Goal: Information Seeking & Learning: Learn about a topic

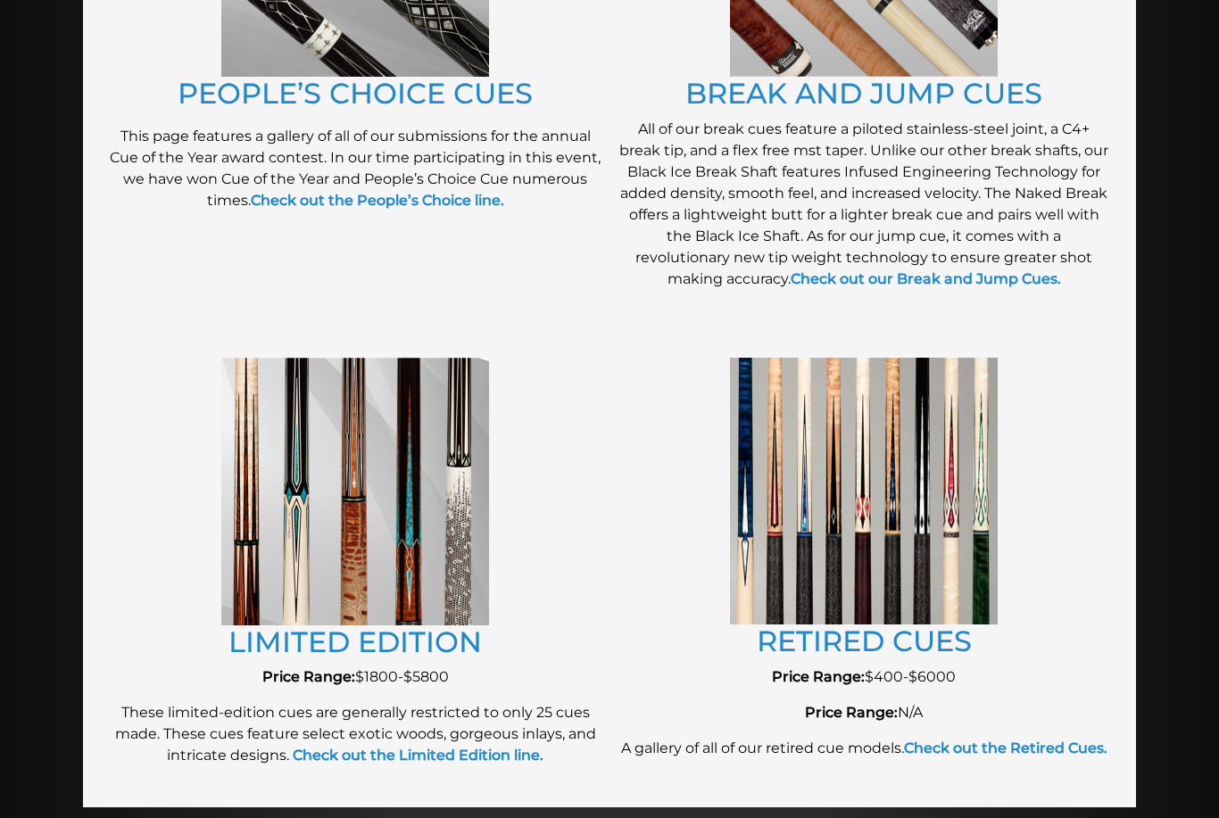
scroll to position [1682, 0]
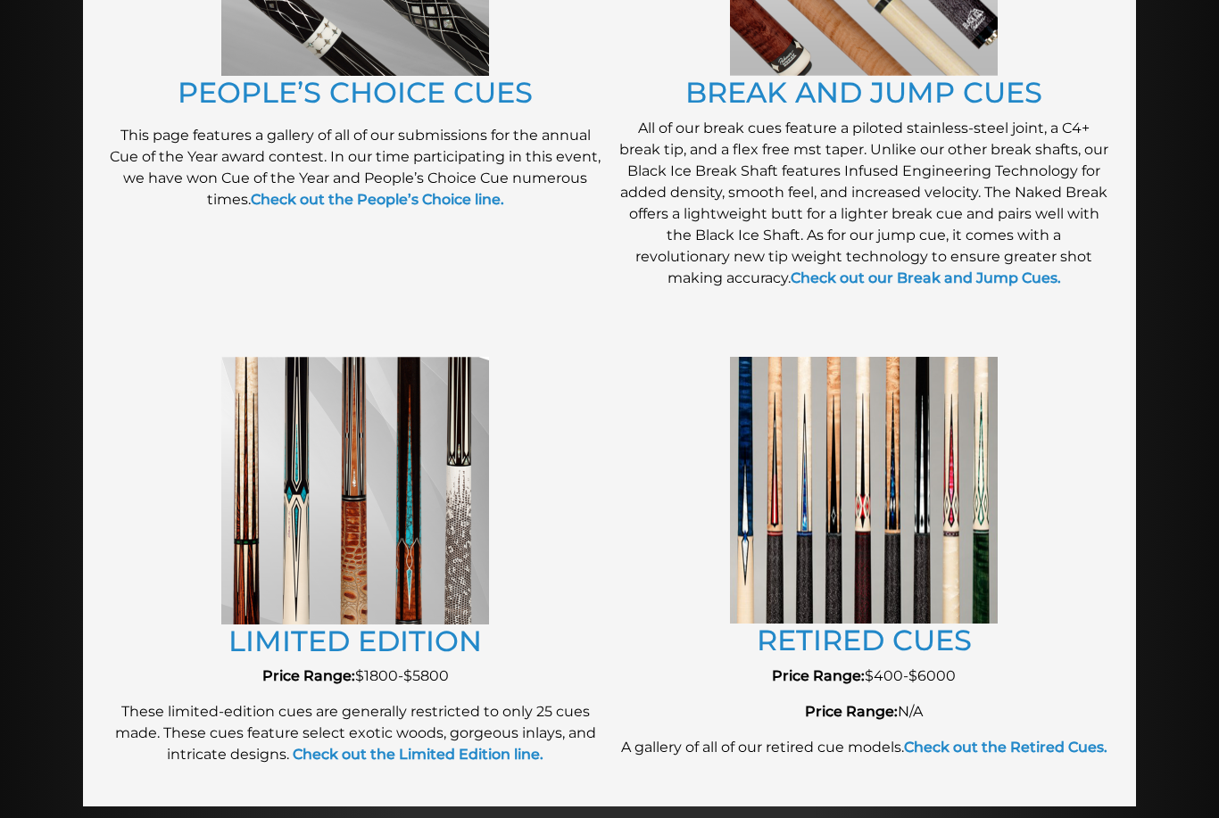
click at [946, 648] on link "RETIRED CUES" at bounding box center [864, 640] width 215 height 35
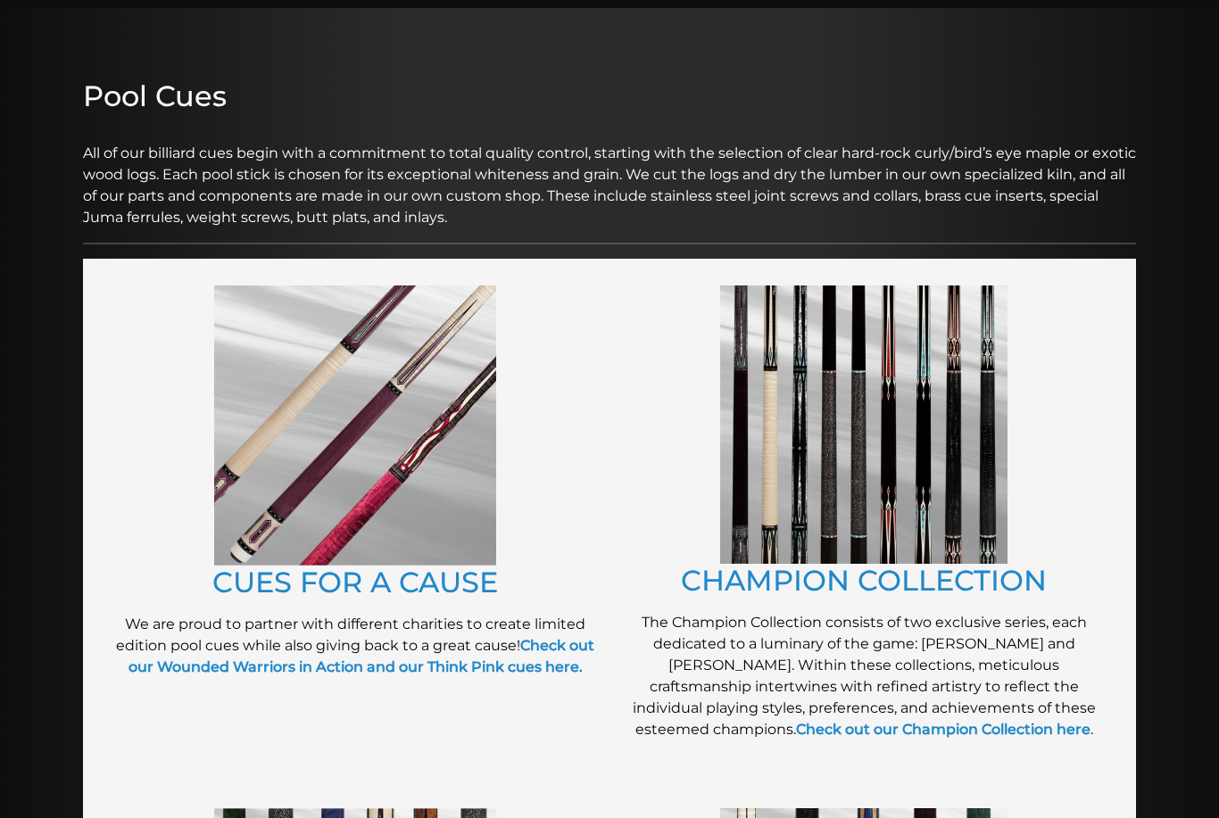
scroll to position [155, 0]
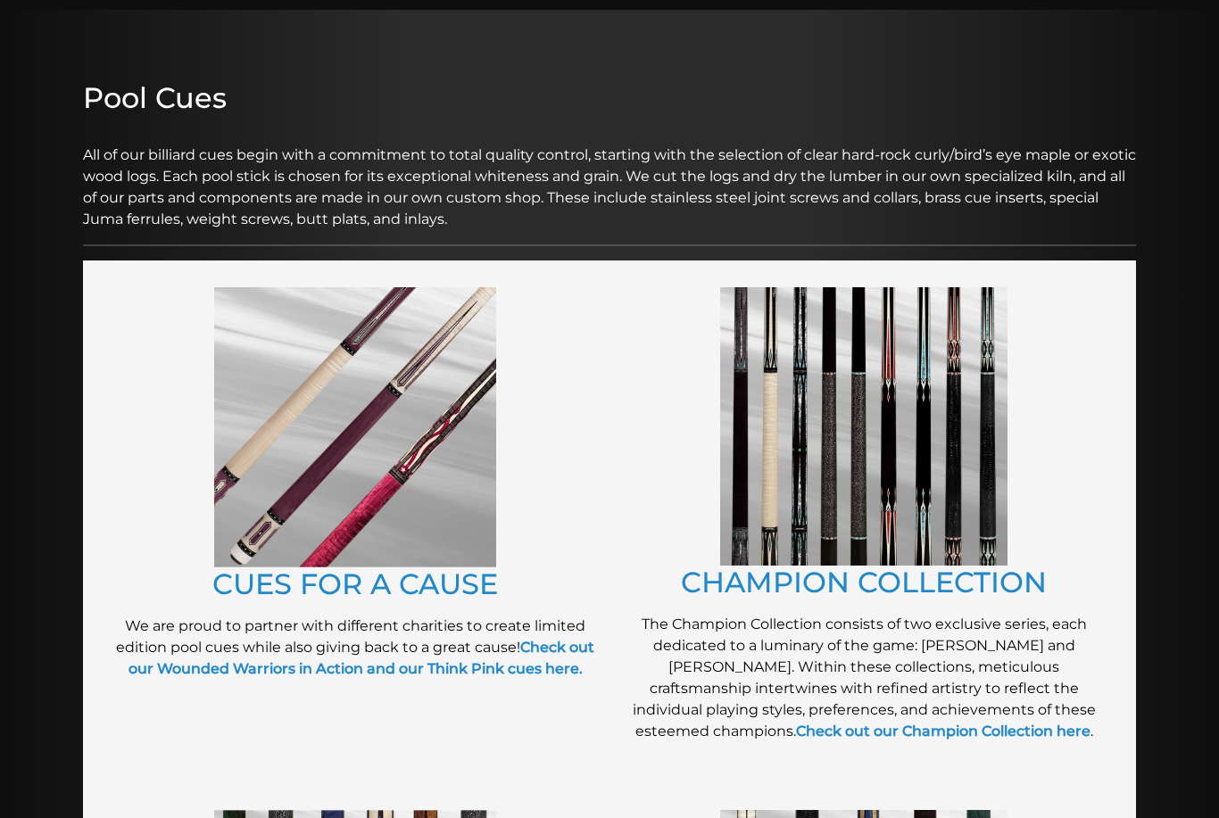
click at [435, 591] on link "CUES FOR A CAUSE" at bounding box center [355, 584] width 286 height 35
click at [1024, 594] on link "CHAMPION COLLECTION" at bounding box center [864, 582] width 366 height 35
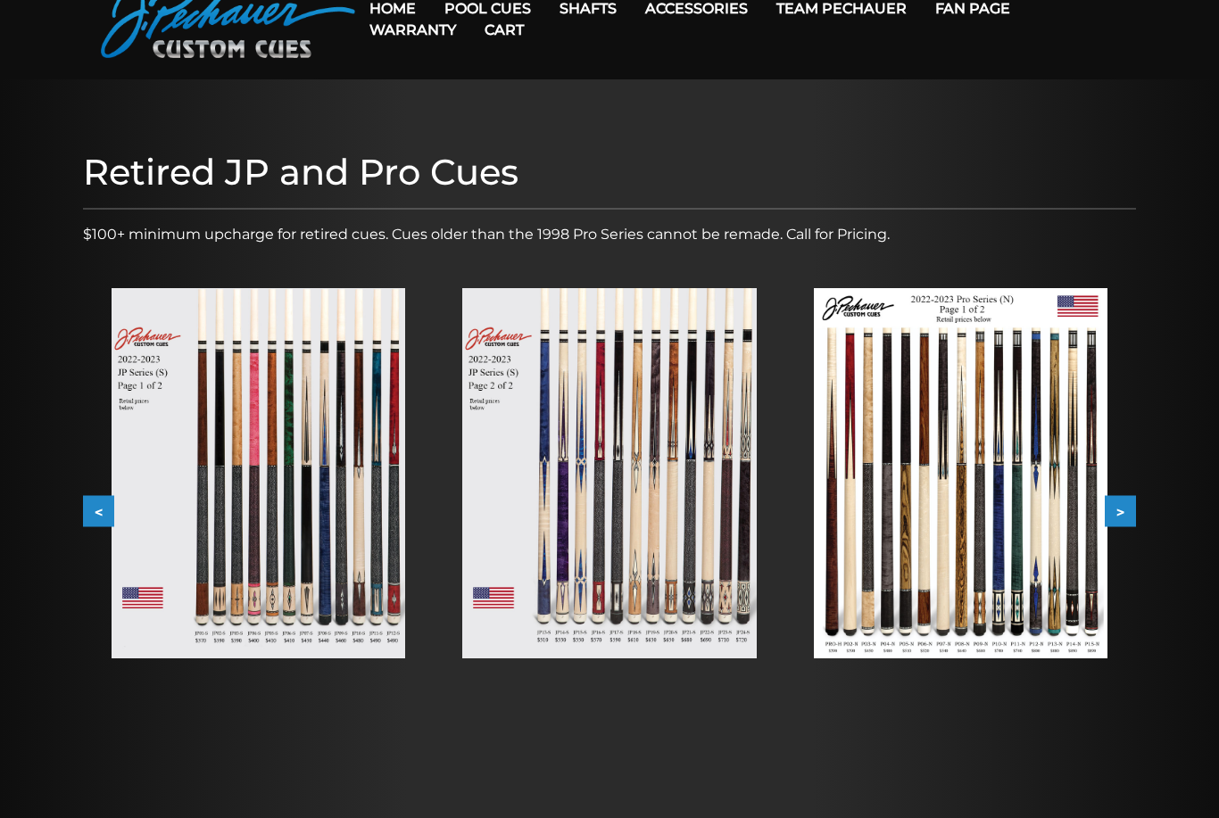
scroll to position [85, 0]
click at [287, 458] on img at bounding box center [259, 474] width 294 height 370
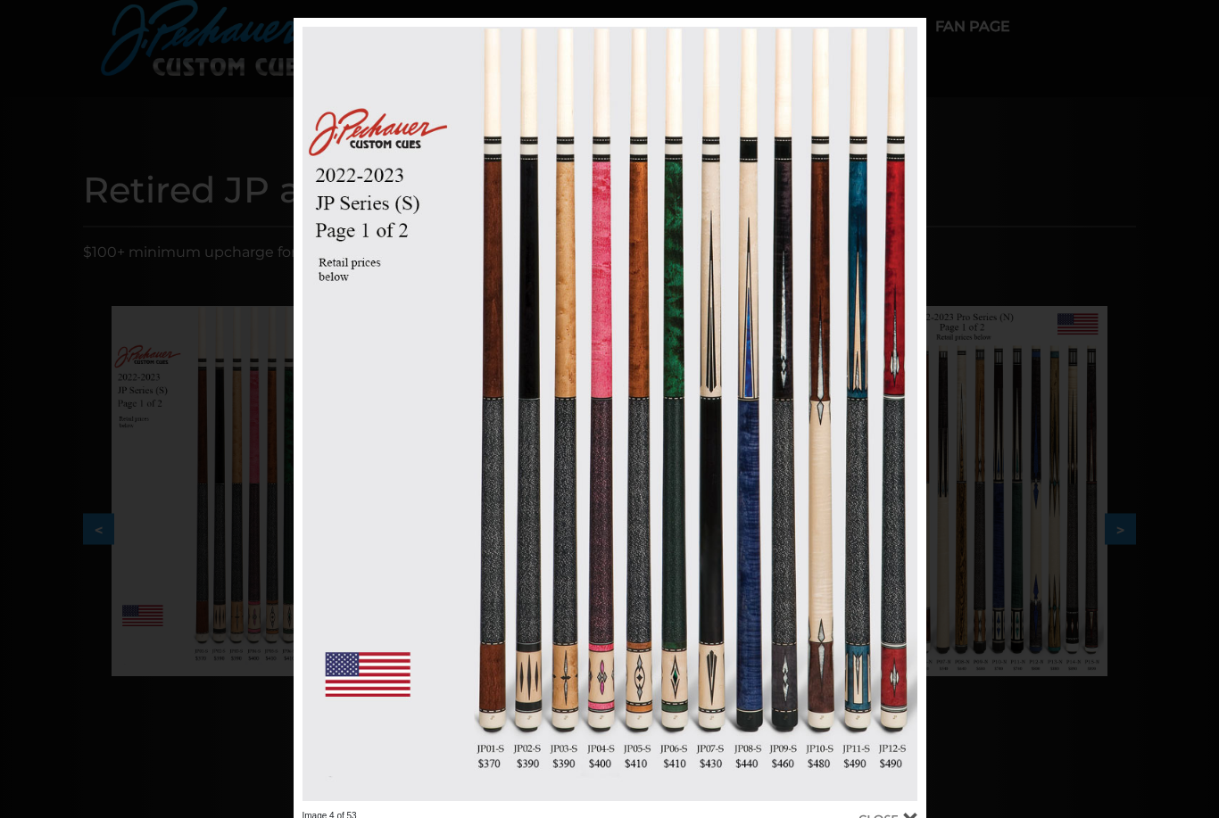
scroll to position [67, 0]
click at [908, 426] on link at bounding box center [783, 415] width 285 height 793
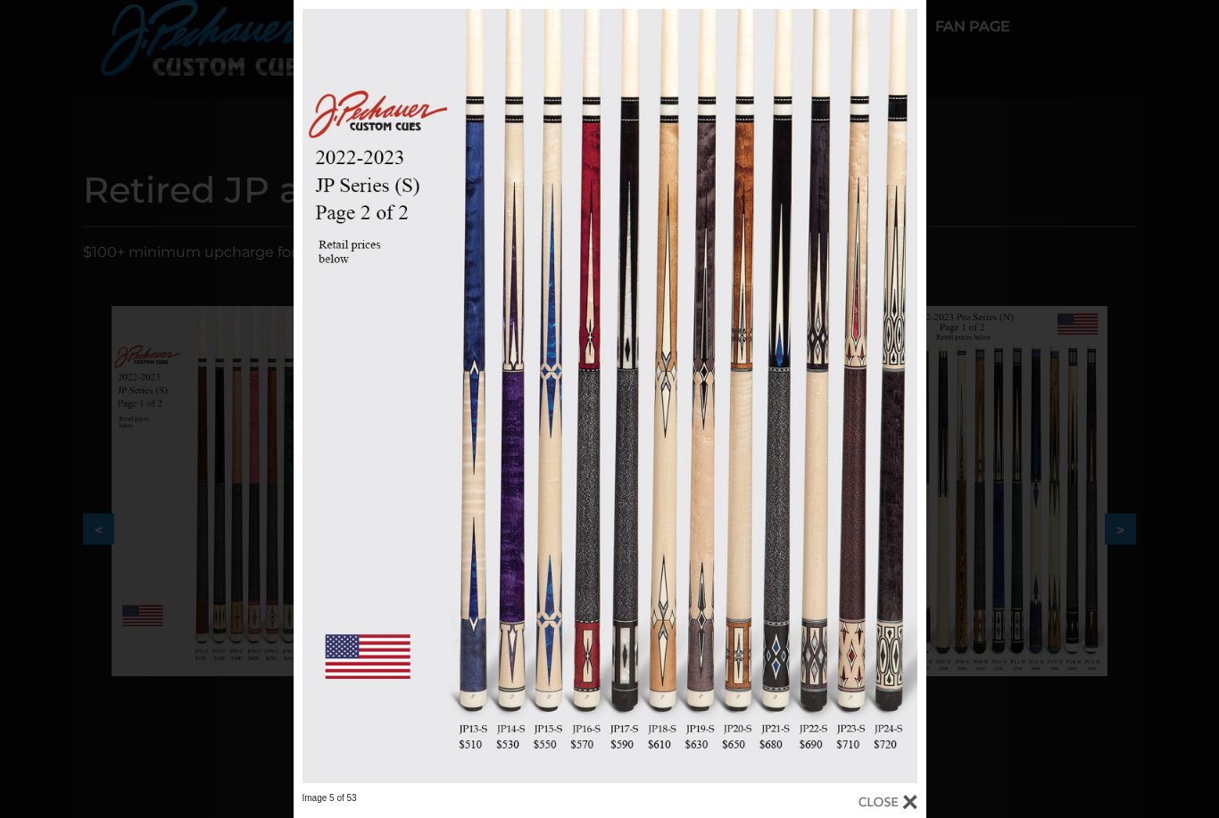
click at [224, 411] on div "Image 5 of 53" at bounding box center [609, 409] width 1219 height 818
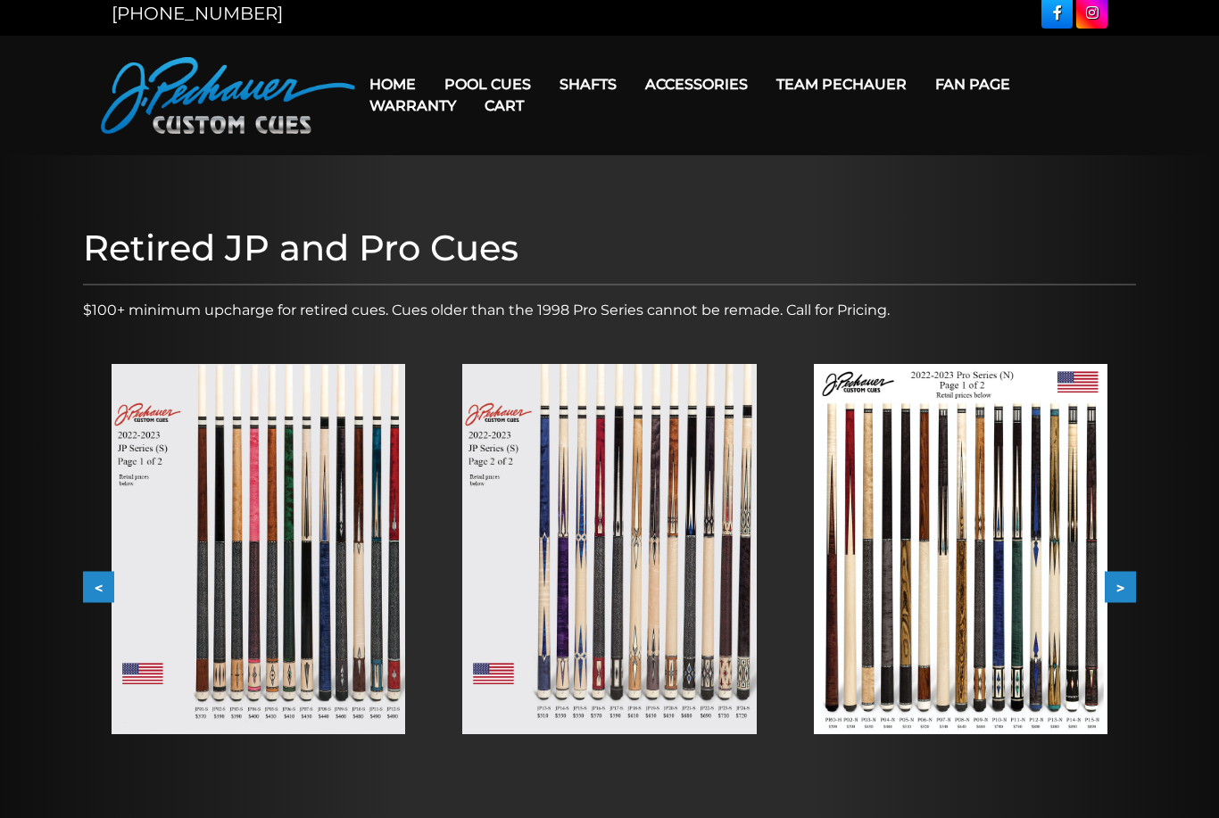
scroll to position [0, 0]
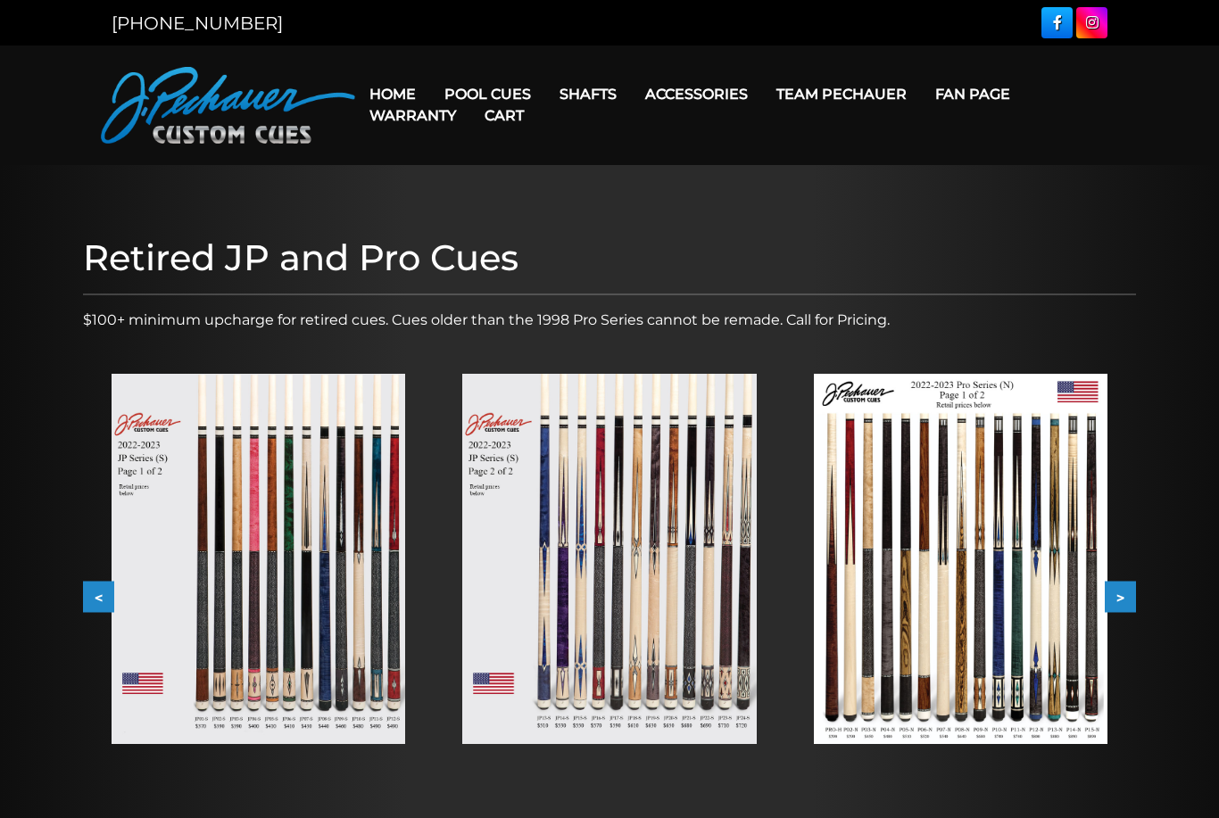
click at [364, 589] on img at bounding box center [259, 559] width 294 height 370
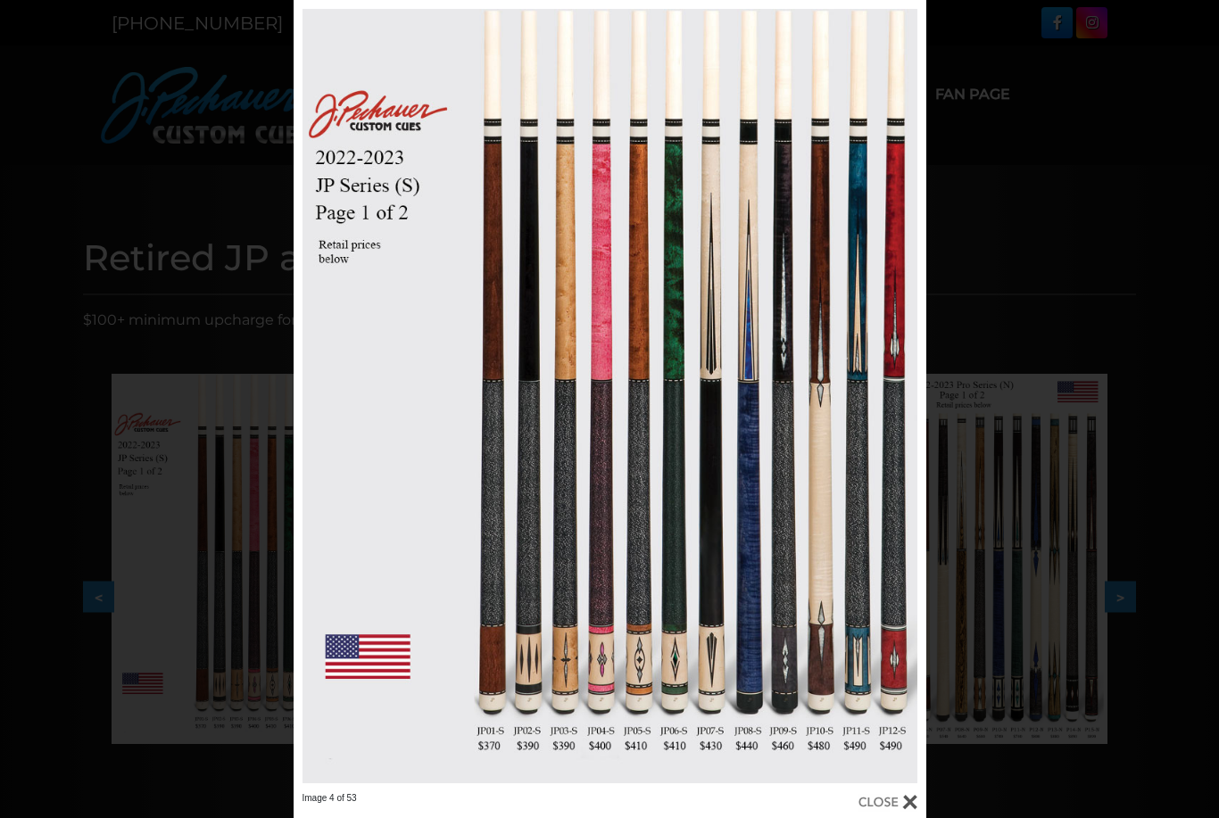
click at [910, 395] on link at bounding box center [783, 396] width 285 height 793
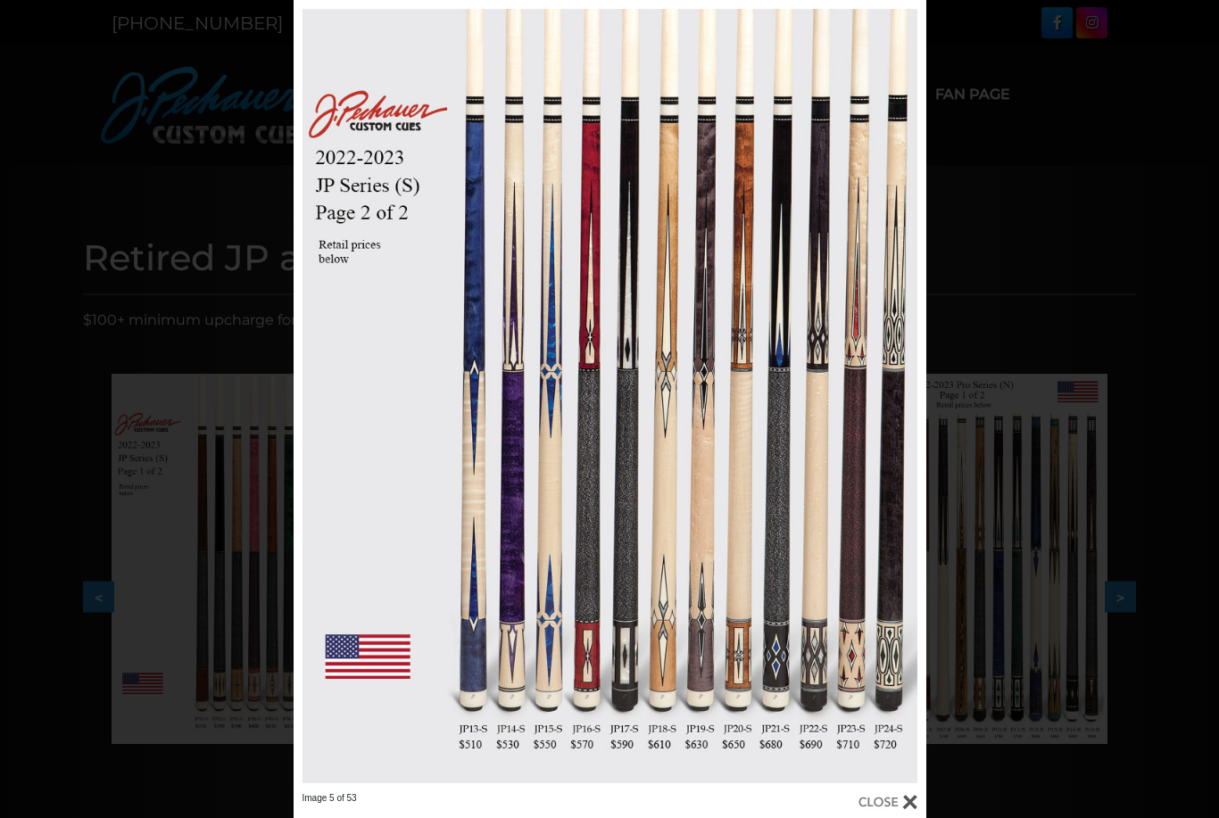
click at [904, 401] on link at bounding box center [783, 396] width 285 height 793
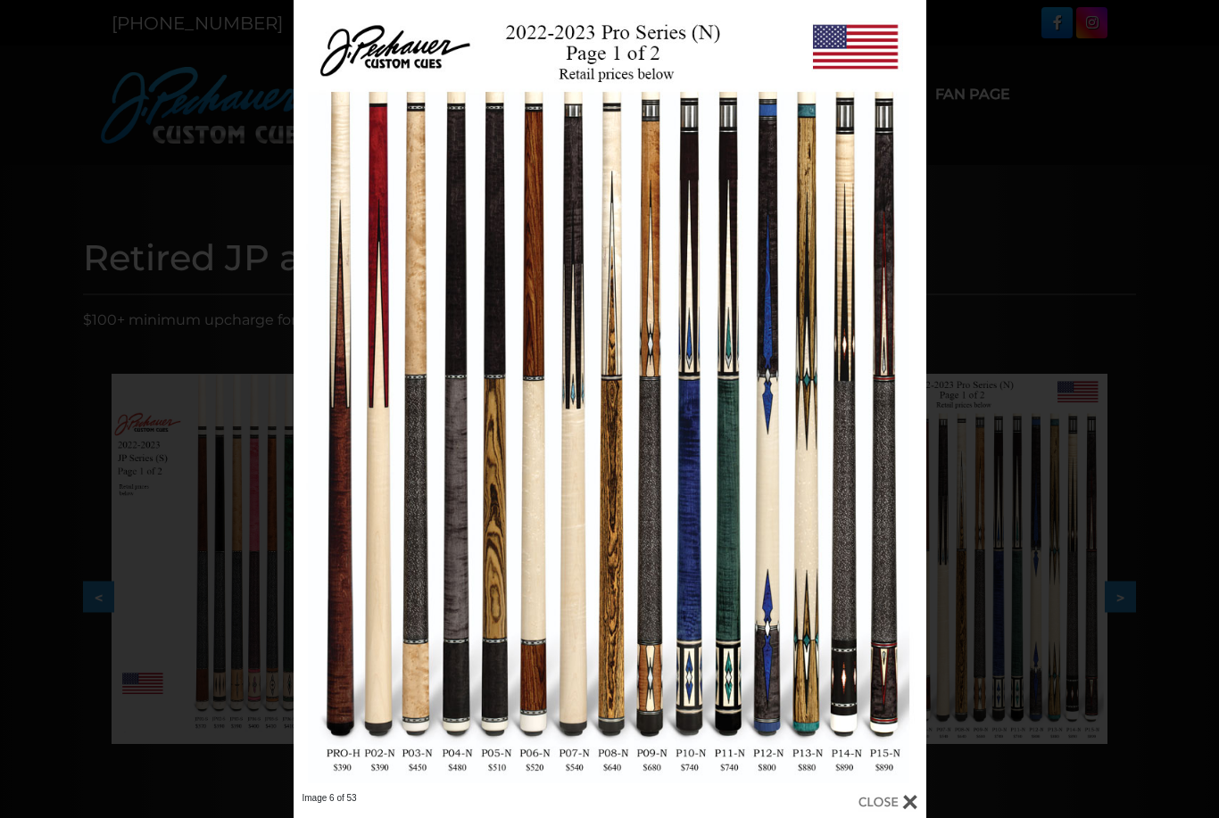
click at [910, 403] on link at bounding box center [783, 396] width 285 height 793
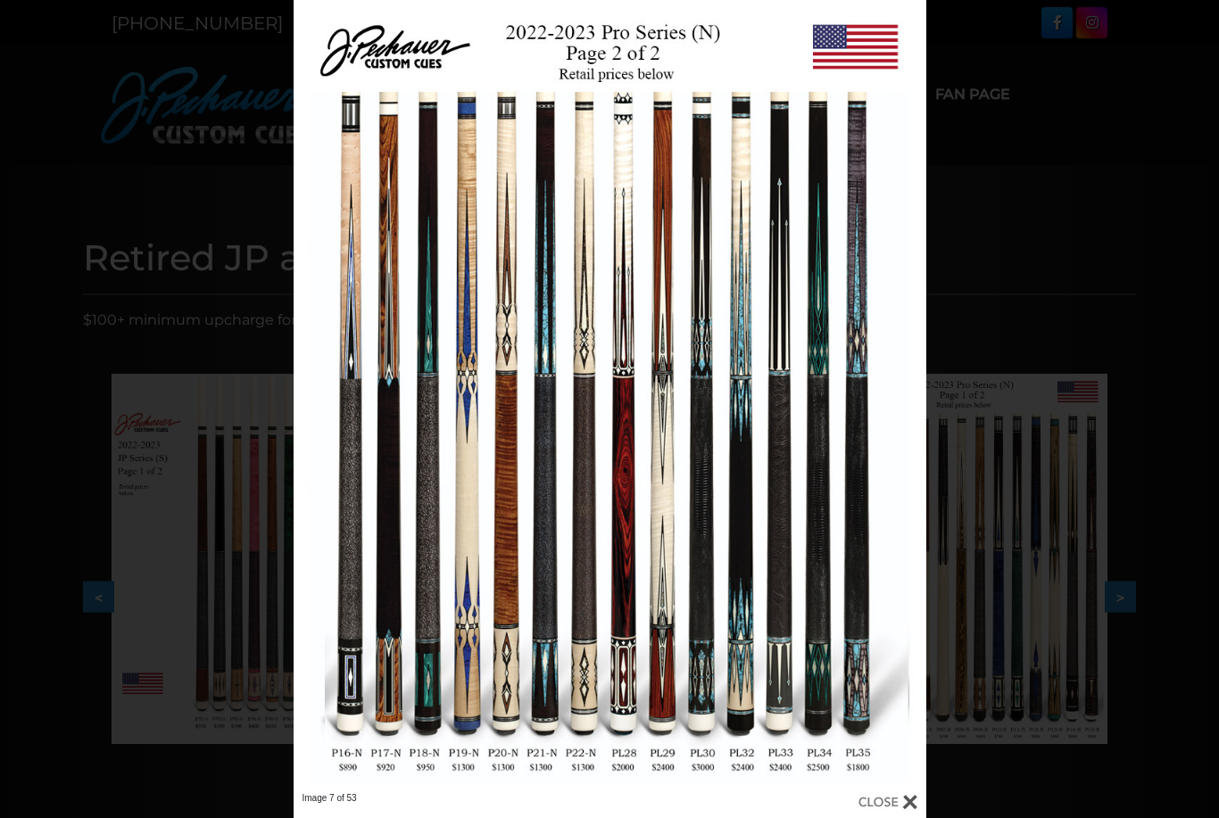
click at [911, 393] on link at bounding box center [783, 396] width 285 height 793
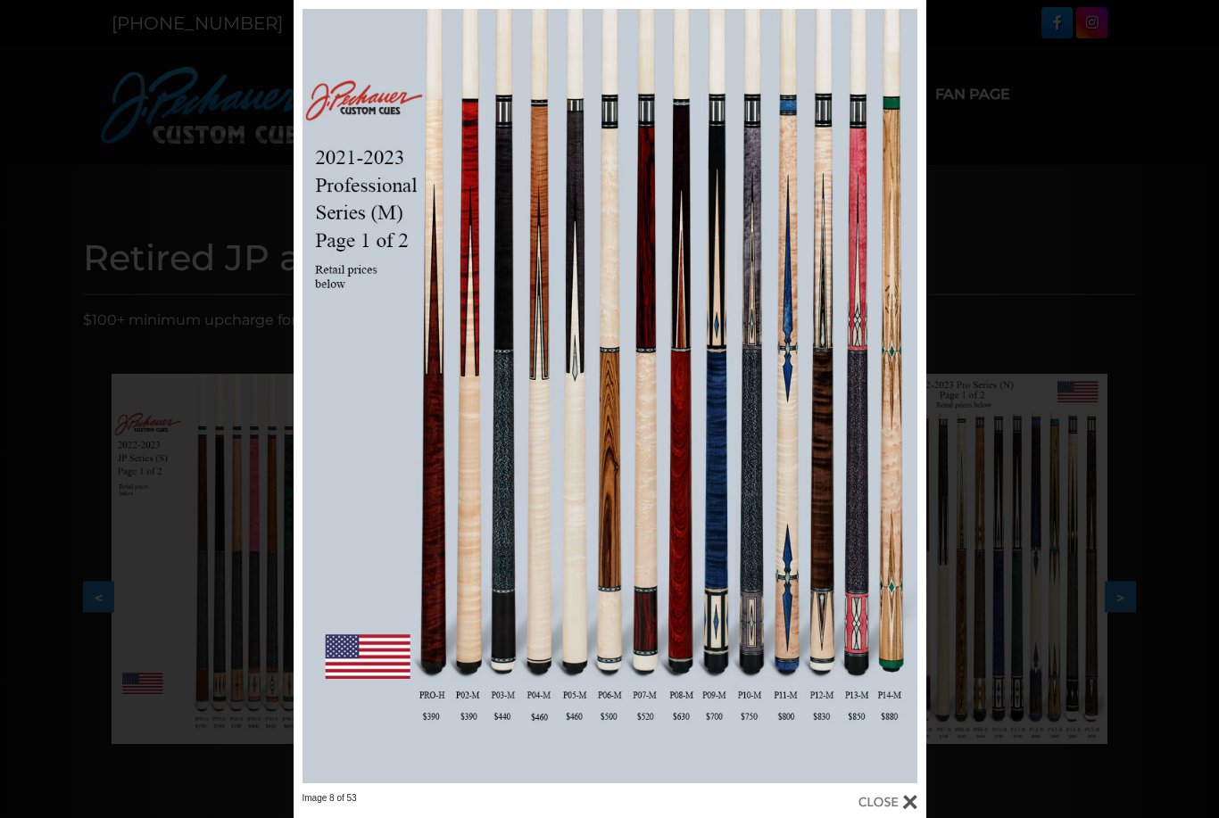
click at [904, 399] on link at bounding box center [783, 396] width 285 height 793
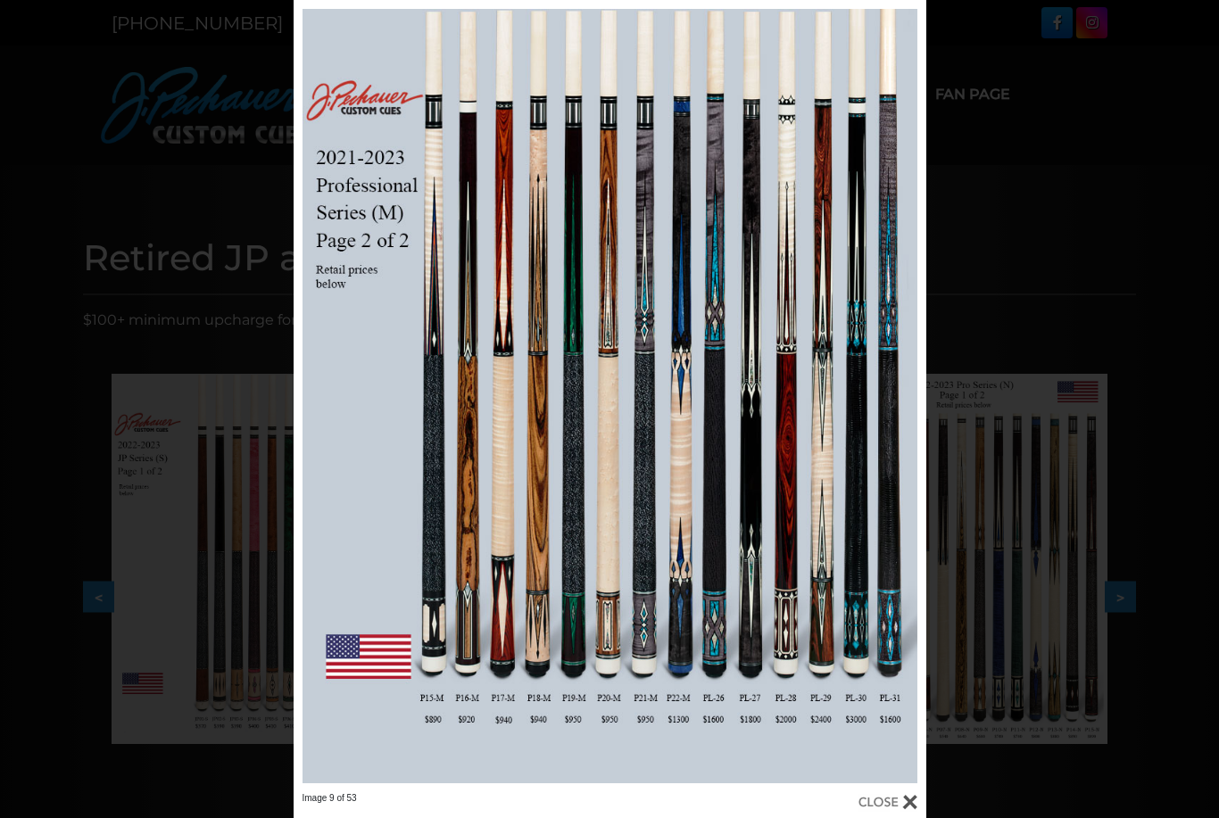
click at [904, 412] on link at bounding box center [783, 396] width 285 height 793
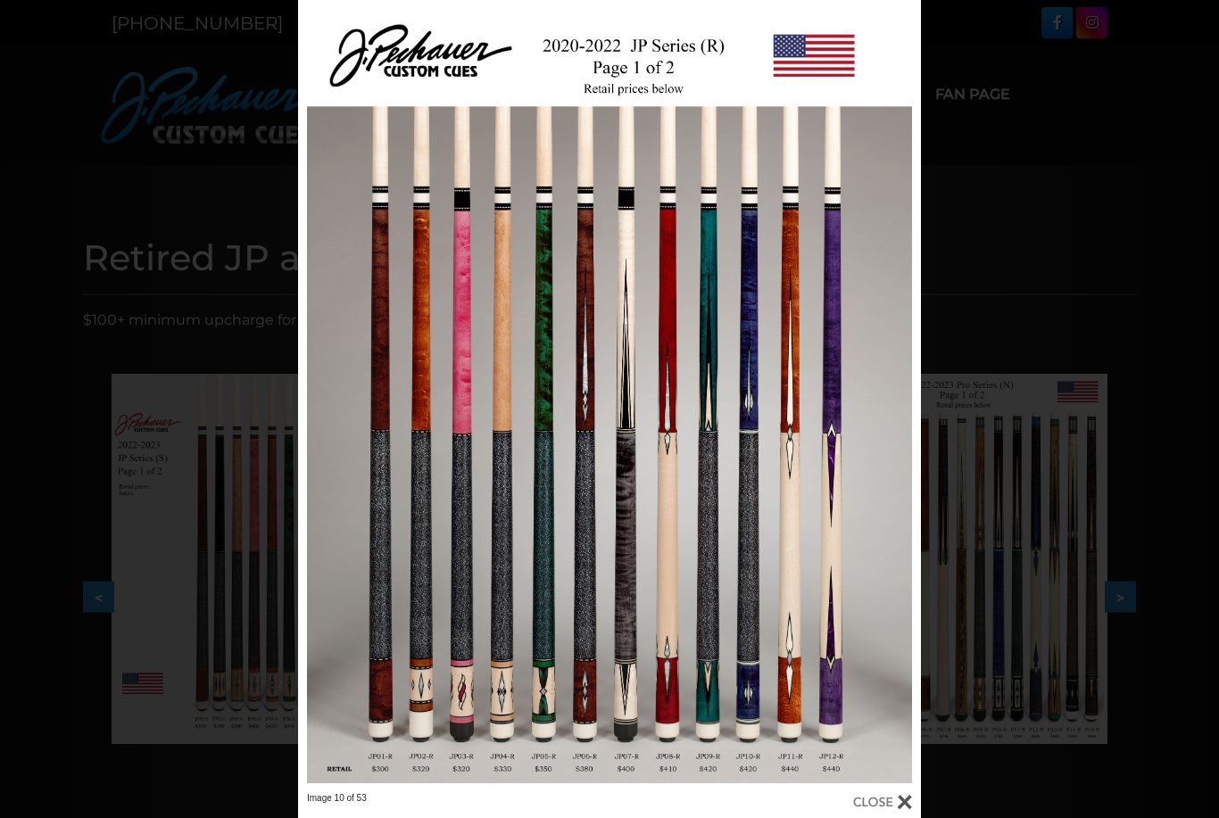
click at [909, 412] on link at bounding box center [781, 396] width 280 height 793
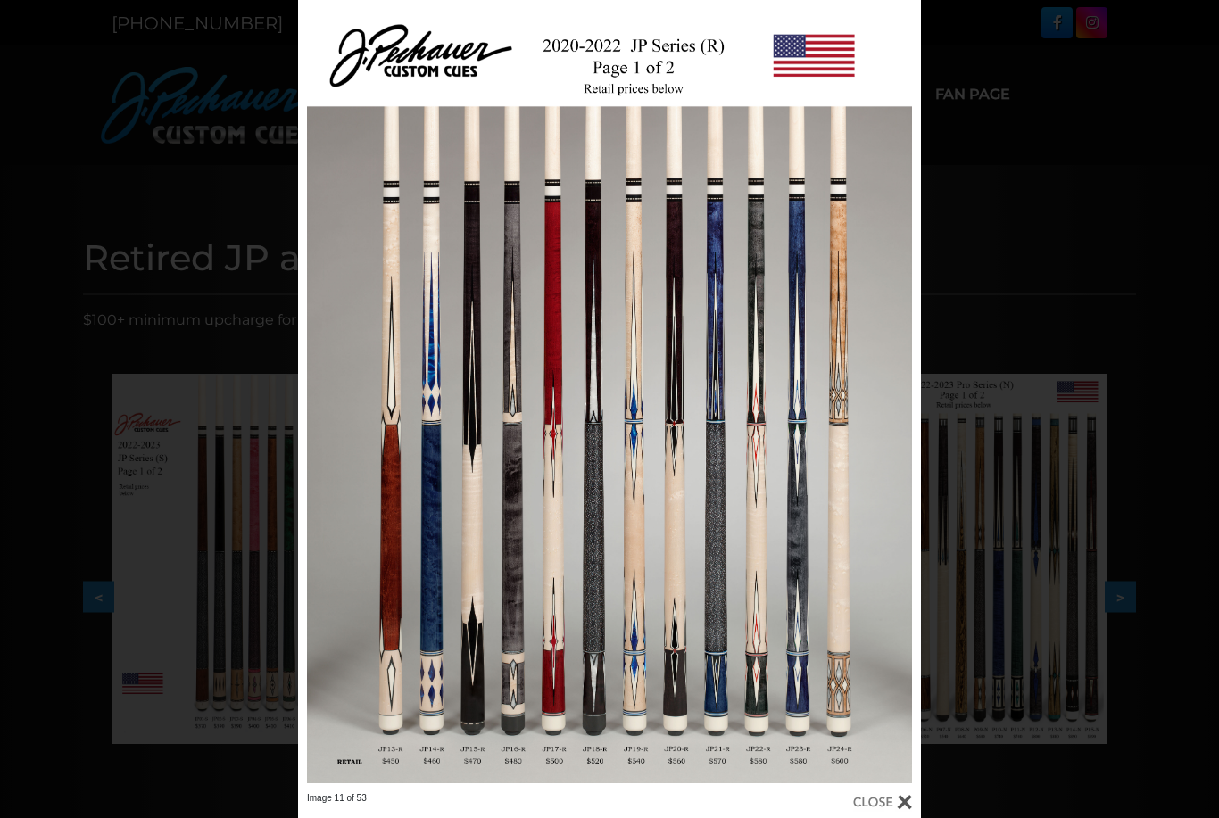
click at [897, 402] on link at bounding box center [781, 396] width 280 height 793
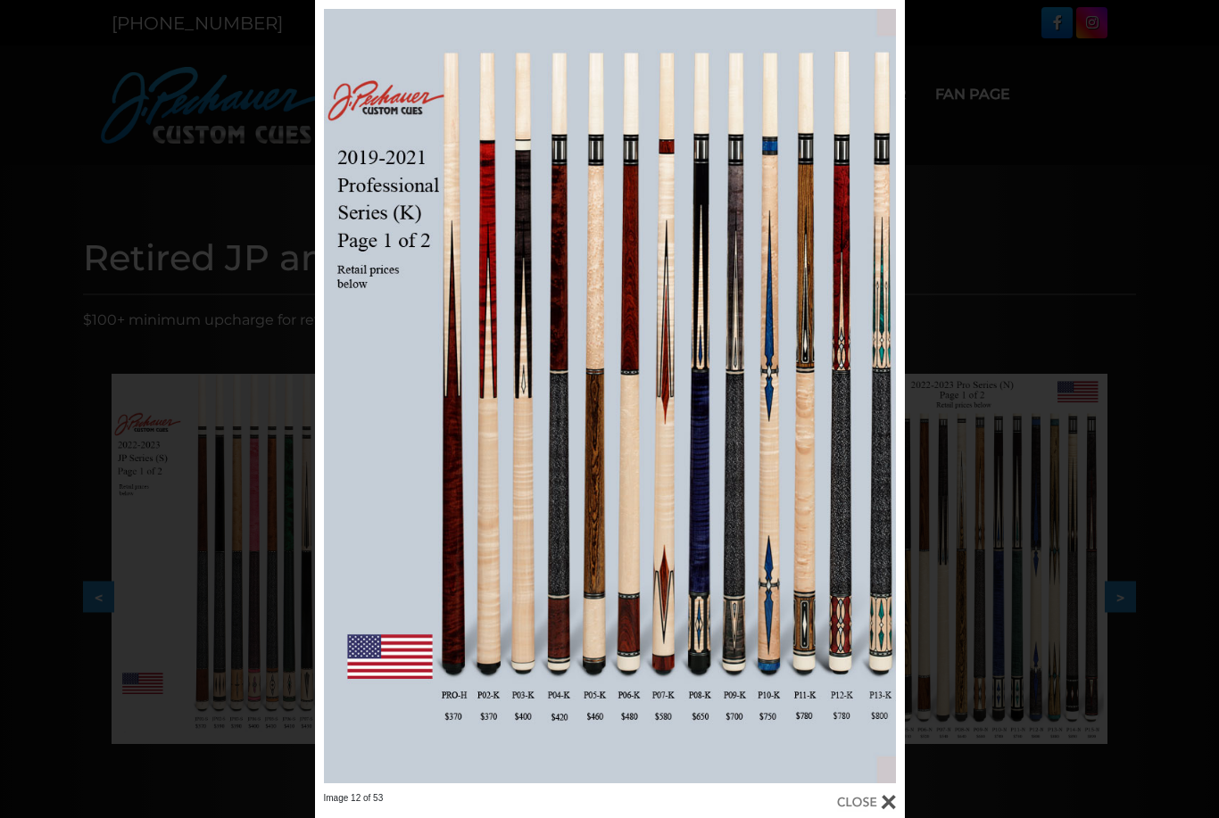
click at [893, 400] on link at bounding box center [771, 396] width 265 height 793
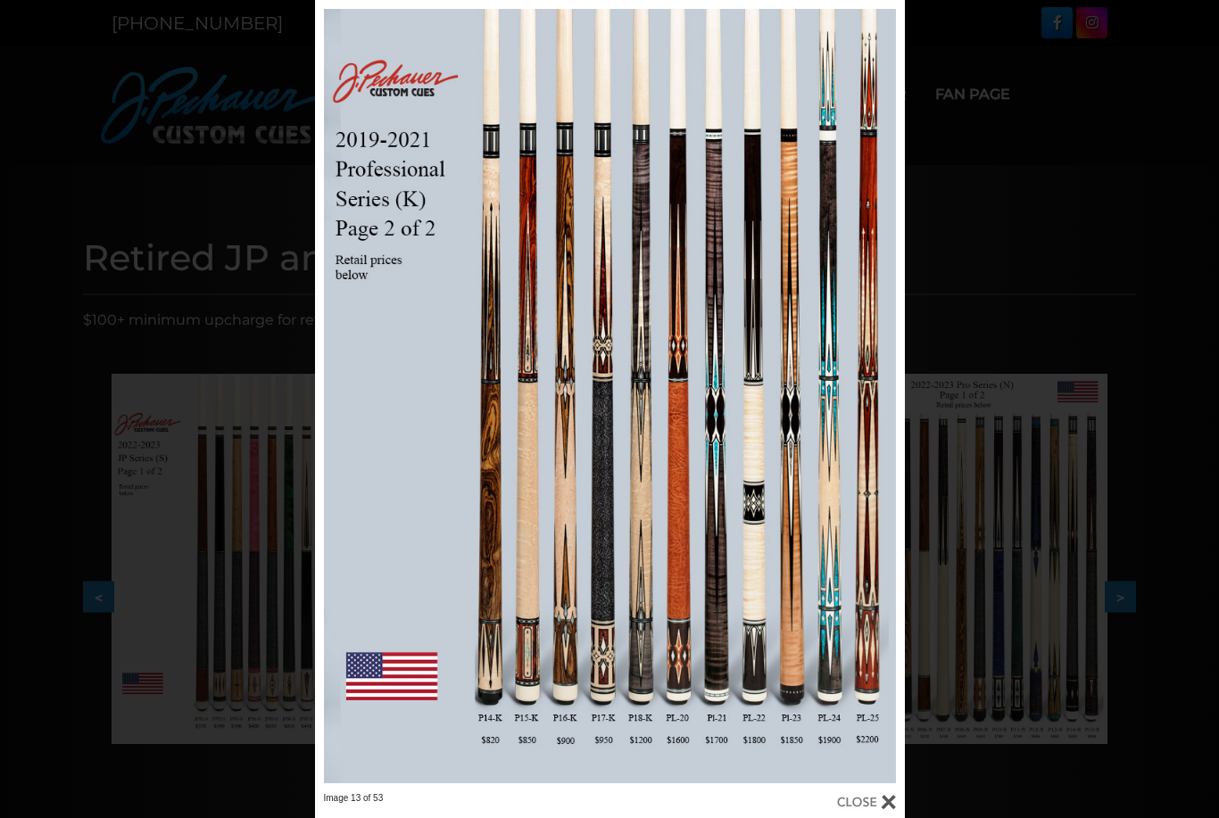
click at [891, 402] on link at bounding box center [771, 396] width 265 height 793
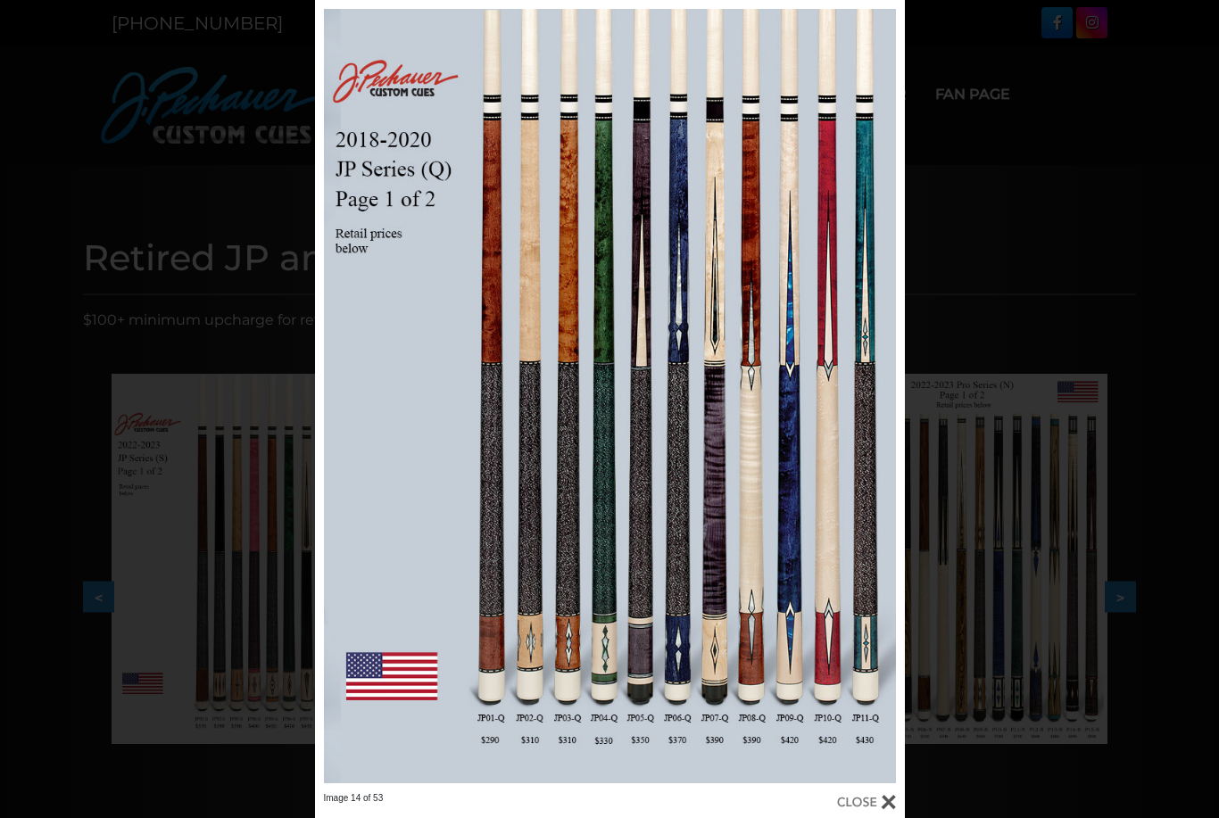
click at [882, 412] on link at bounding box center [771, 396] width 265 height 793
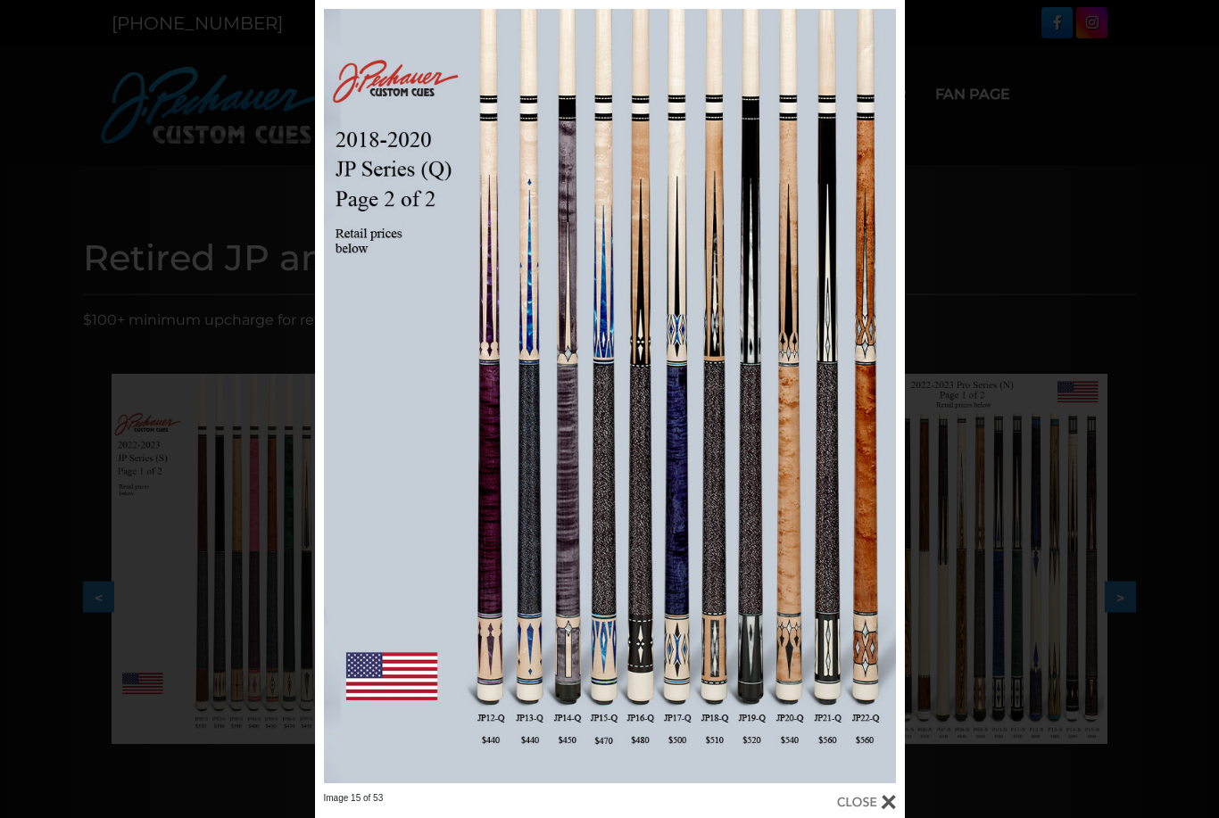
click at [1076, 267] on div "Image 15 of 53" at bounding box center [609, 409] width 1219 height 818
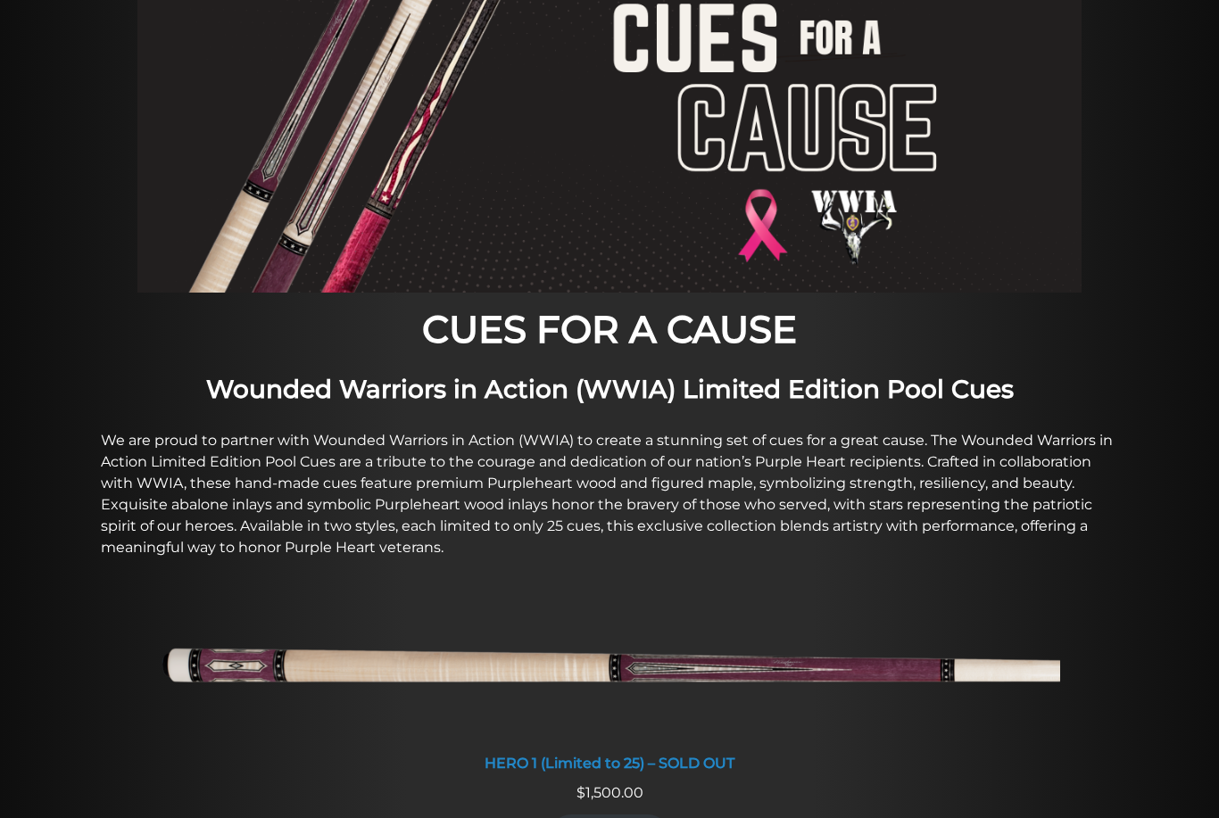
scroll to position [265, 0]
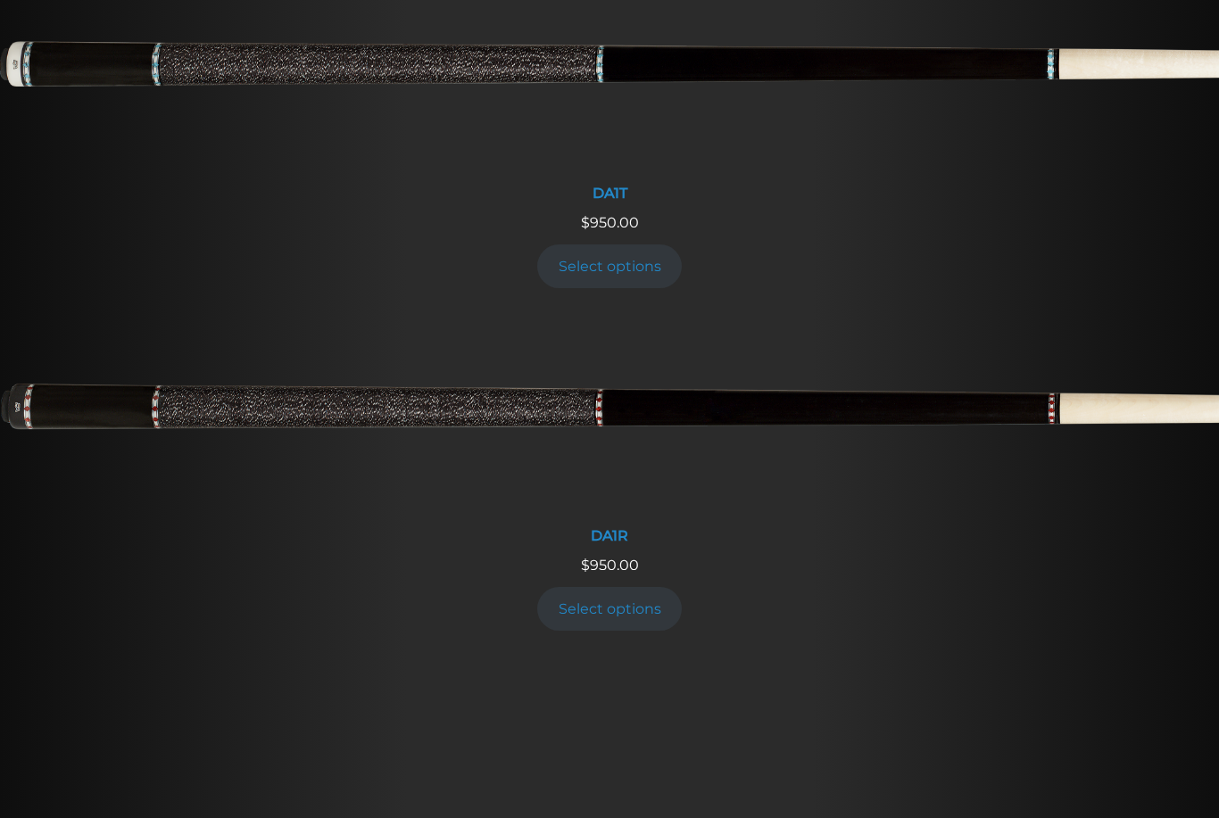
scroll to position [1704, 0]
